Goal: Find specific page/section: Find specific page/section

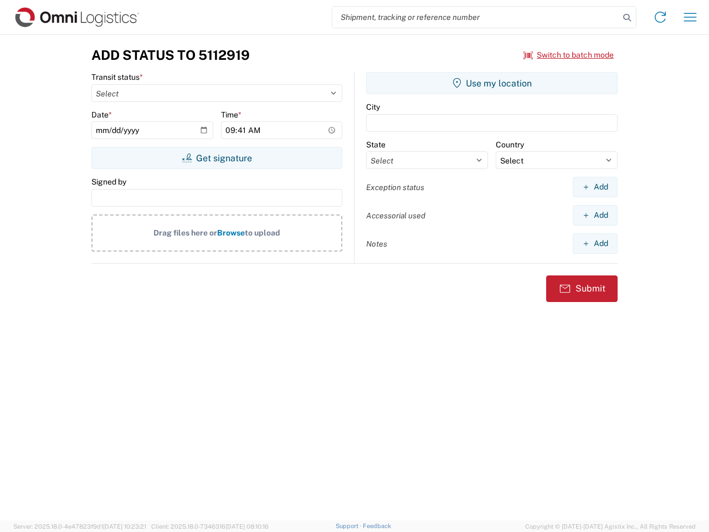
click at [476, 17] on input "search" at bounding box center [475, 17] width 287 height 21
click at [627, 18] on icon at bounding box center [627, 18] width 16 height 16
click at [660, 17] on icon at bounding box center [660, 17] width 18 height 18
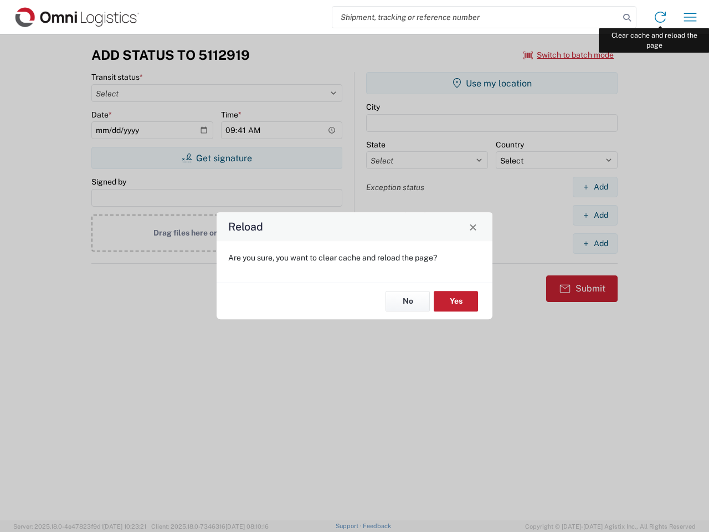
click at [690, 17] on div "Reload Are you sure, you want to clear cache and reload the page? No Yes" at bounding box center [354, 266] width 709 height 532
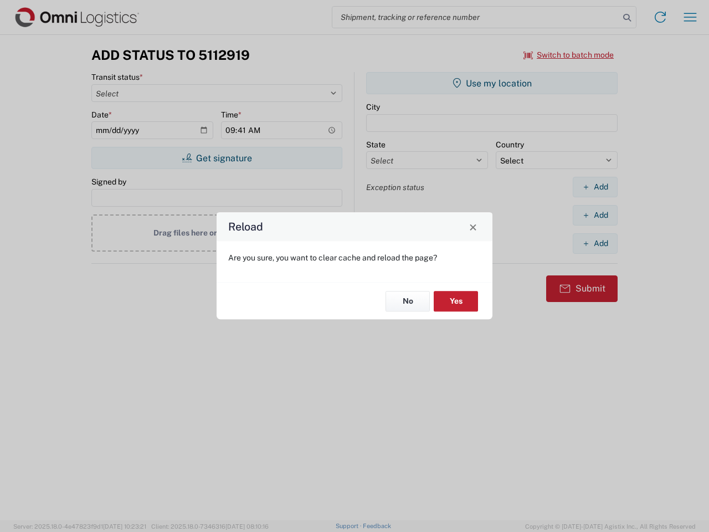
click at [569, 55] on div "Reload Are you sure, you want to clear cache and reload the page? No Yes" at bounding box center [354, 266] width 709 height 532
click at [216, 158] on div "Reload Are you sure, you want to clear cache and reload the page? No Yes" at bounding box center [354, 266] width 709 height 532
click at [492, 83] on div "Reload Are you sure, you want to clear cache and reload the page? No Yes" at bounding box center [354, 266] width 709 height 532
click at [595, 187] on div "Reload Are you sure, you want to clear cache and reload the page? No Yes" at bounding box center [354, 266] width 709 height 532
click at [595, 215] on div "Reload Are you sure, you want to clear cache and reload the page? No Yes" at bounding box center [354, 266] width 709 height 532
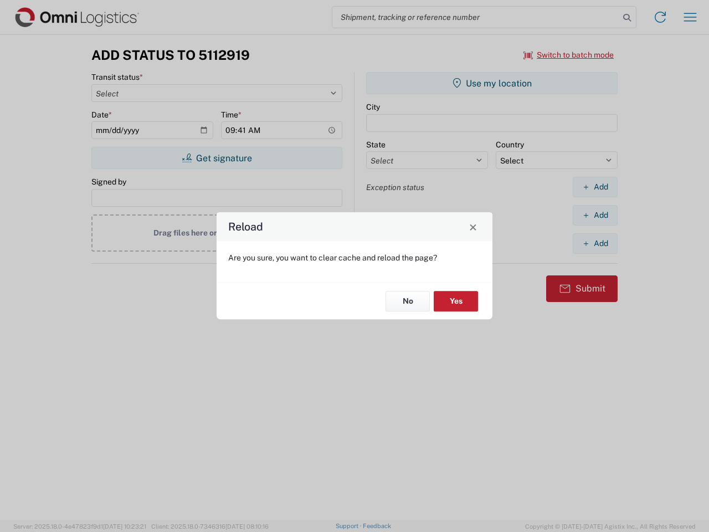
click at [595, 243] on div "Reload Are you sure, you want to clear cache and reload the page? No Yes" at bounding box center [354, 266] width 709 height 532
